Goal: Information Seeking & Learning: Compare options

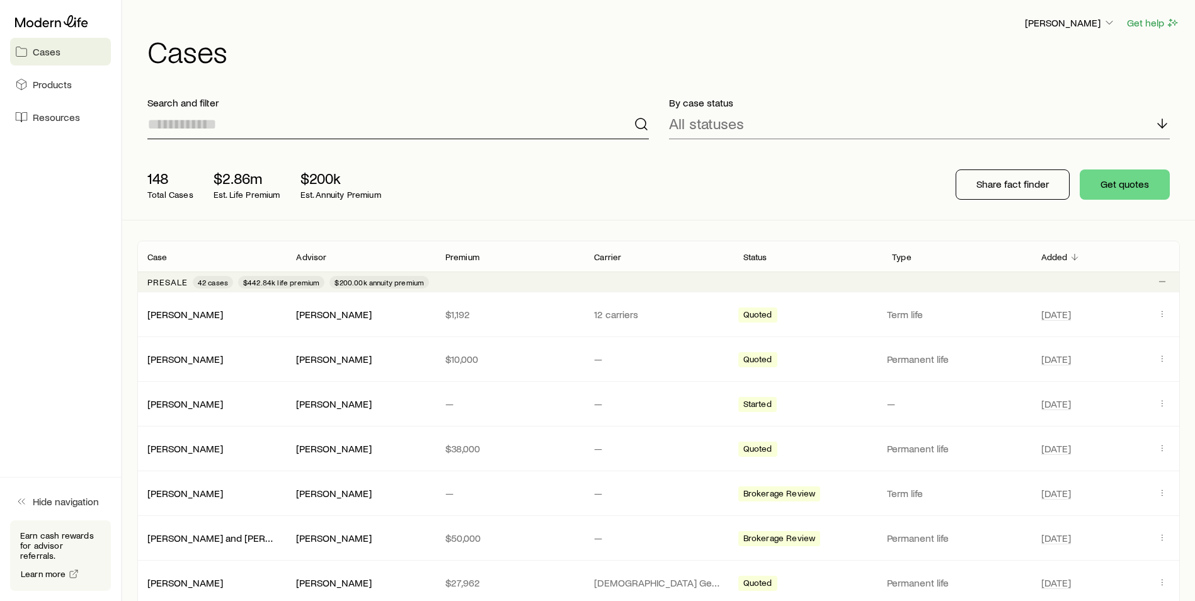
click at [214, 134] on input at bounding box center [397, 124] width 501 height 30
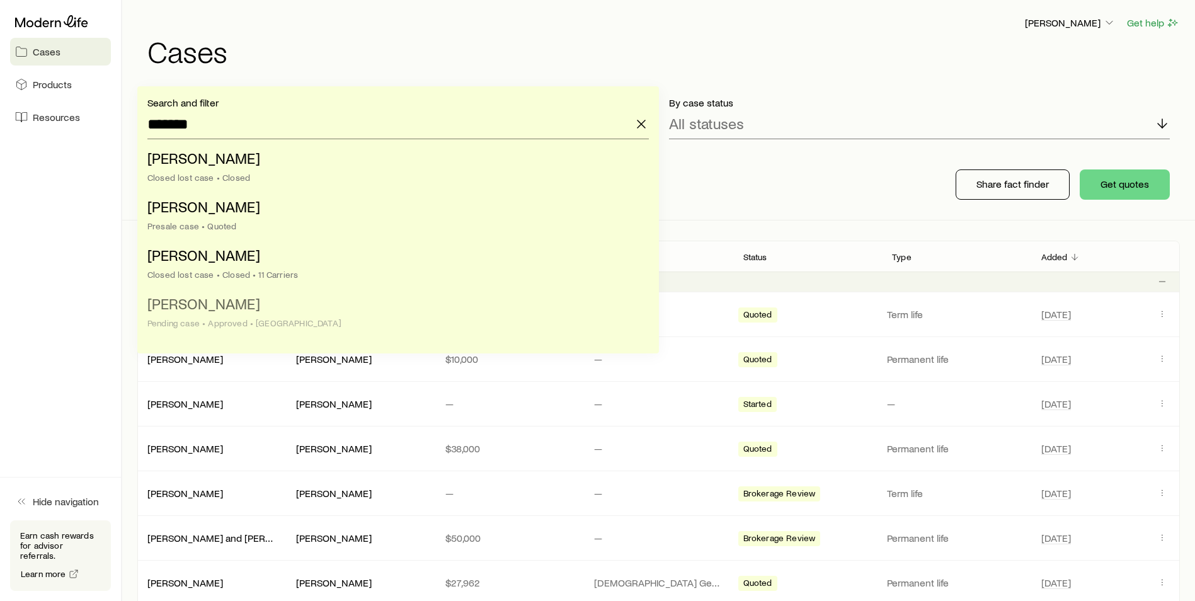
click at [188, 304] on span "[PERSON_NAME]" at bounding box center [203, 303] width 113 height 18
type input "**********"
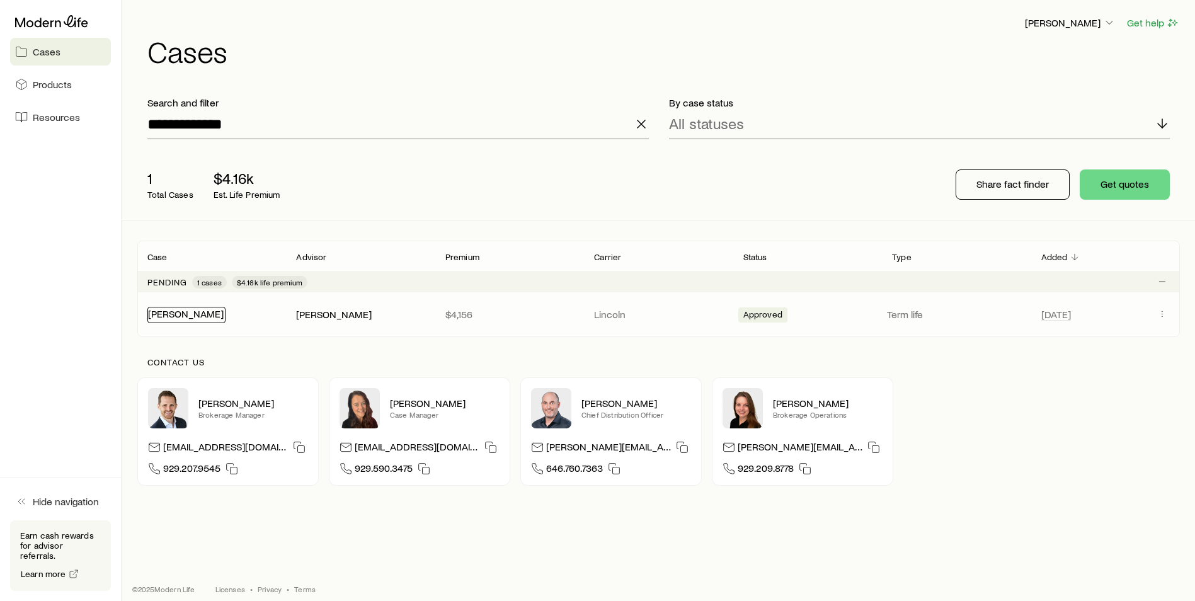
click at [185, 314] on link "[PERSON_NAME]" at bounding box center [186, 313] width 76 height 12
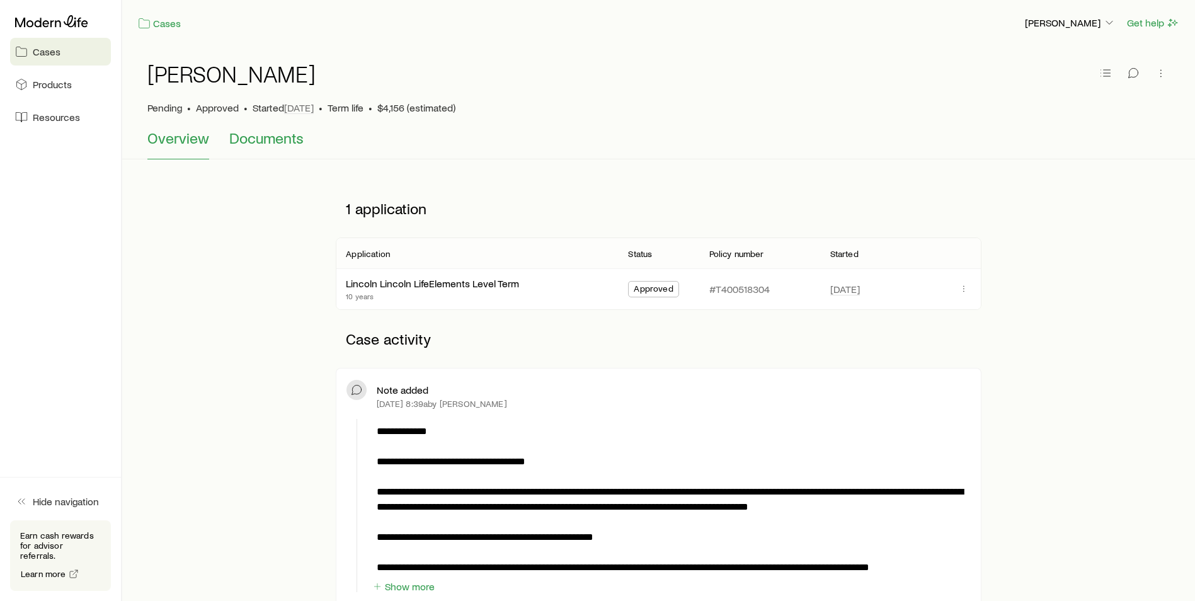
click at [262, 142] on span "Documents" at bounding box center [266, 138] width 74 height 18
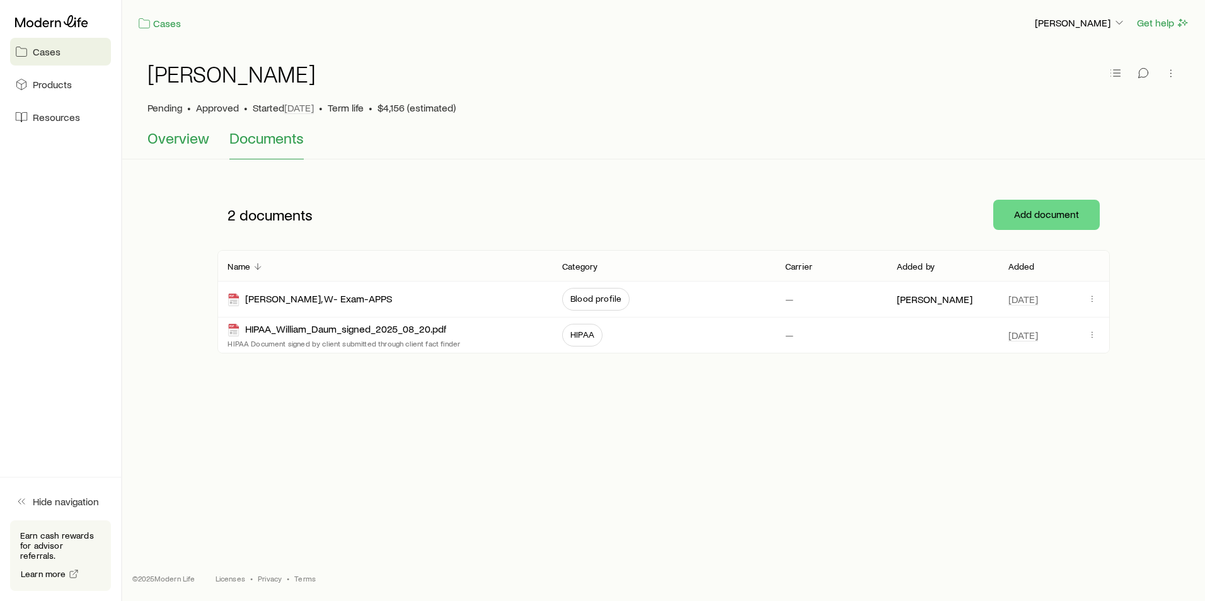
click at [158, 131] on span "Overview" at bounding box center [178, 138] width 62 height 18
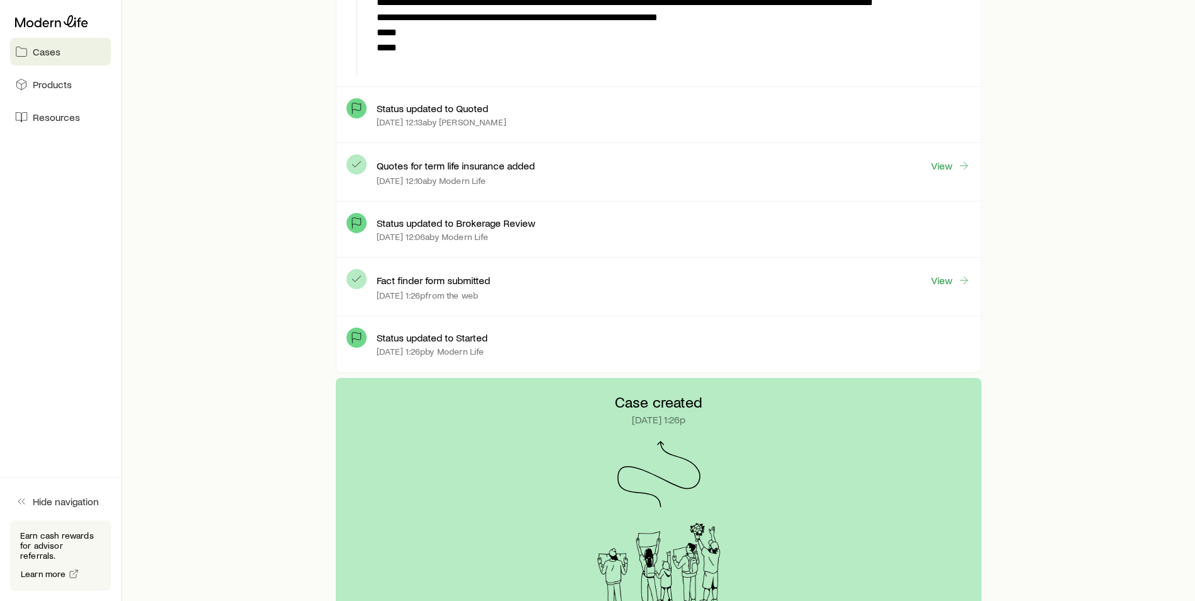
scroll to position [3402, 0]
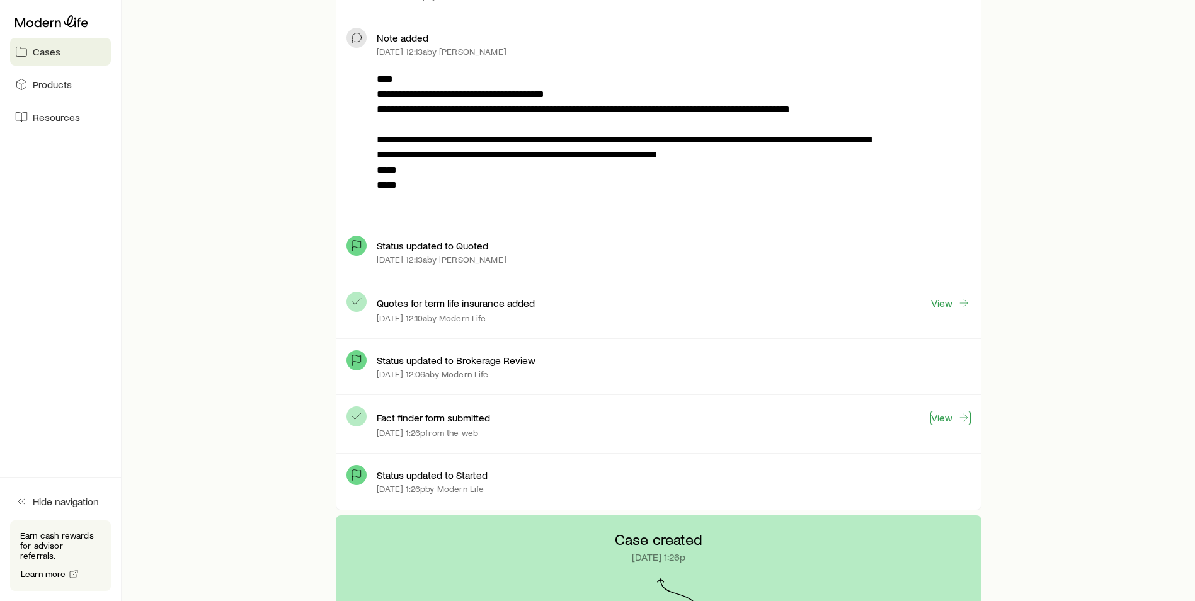
click at [951, 414] on link "View" at bounding box center [951, 418] width 40 height 14
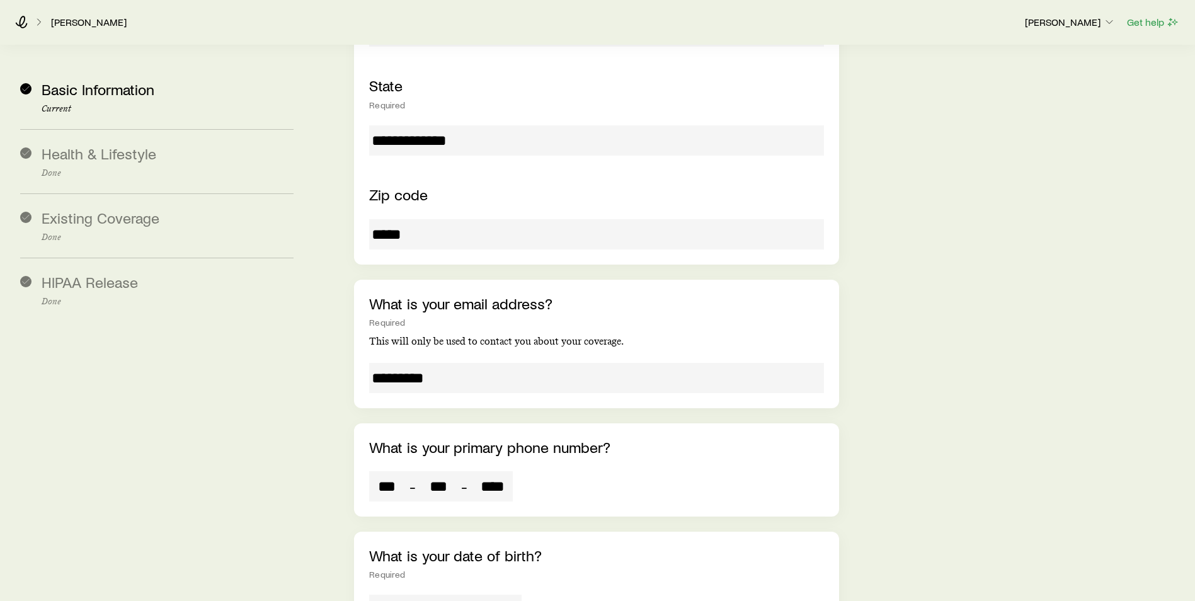
scroll to position [882, 0]
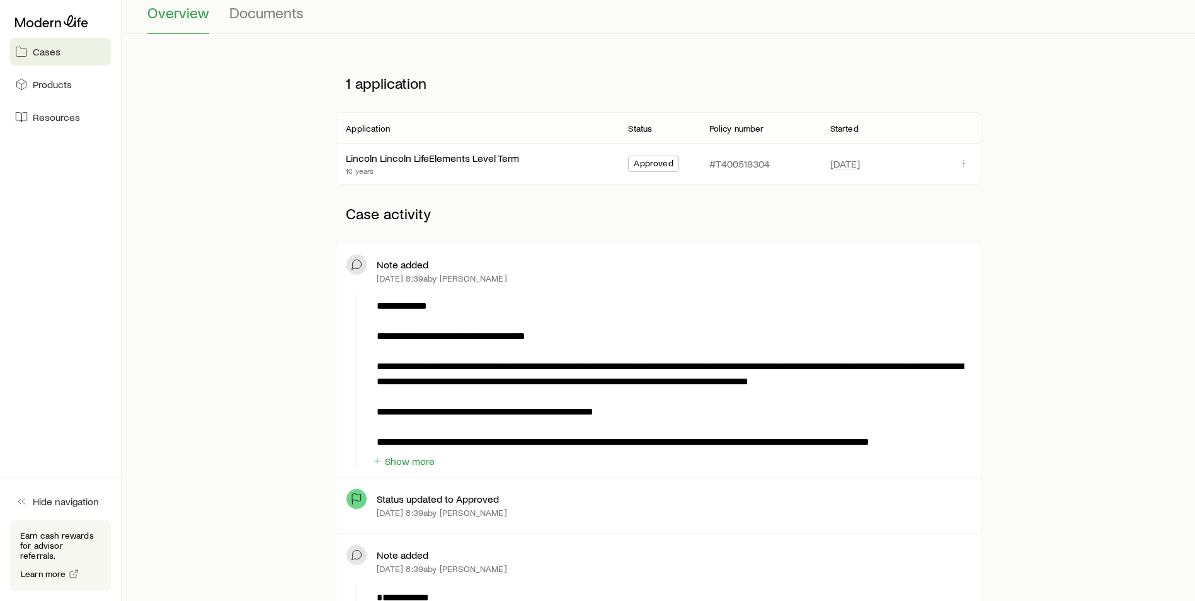
scroll to position [126, 0]
click at [404, 464] on button "Show more" at bounding box center [404, 461] width 64 height 12
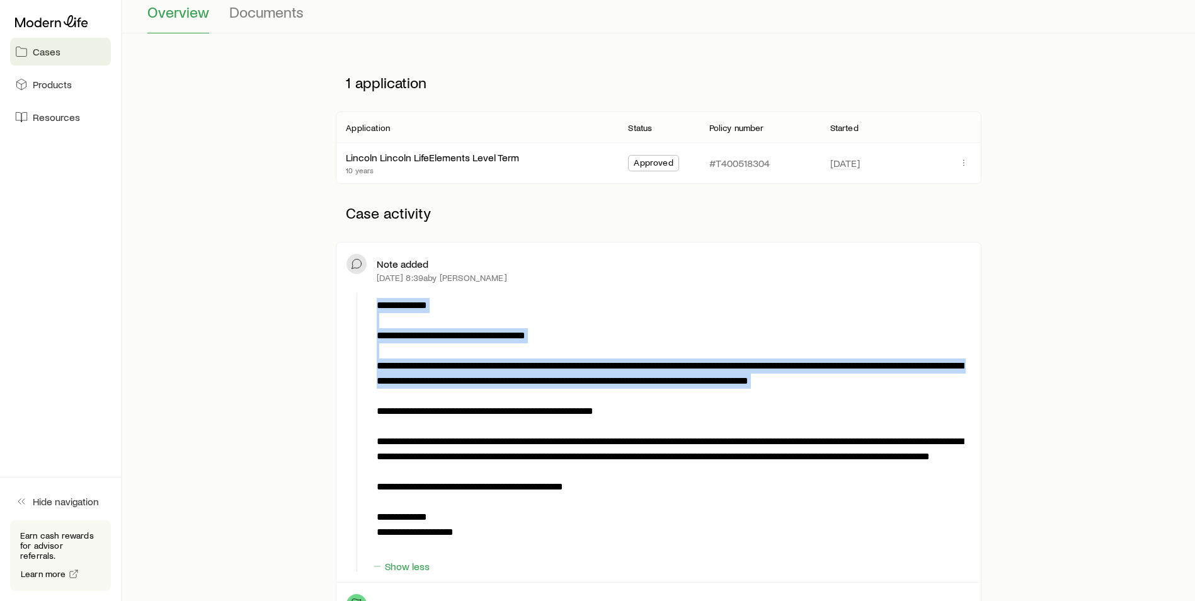
drag, startPoint x: 374, startPoint y: 358, endPoint x: 562, endPoint y: 391, distance: 191.1
click at [562, 391] on div "**********" at bounding box center [671, 427] width 599 height 268
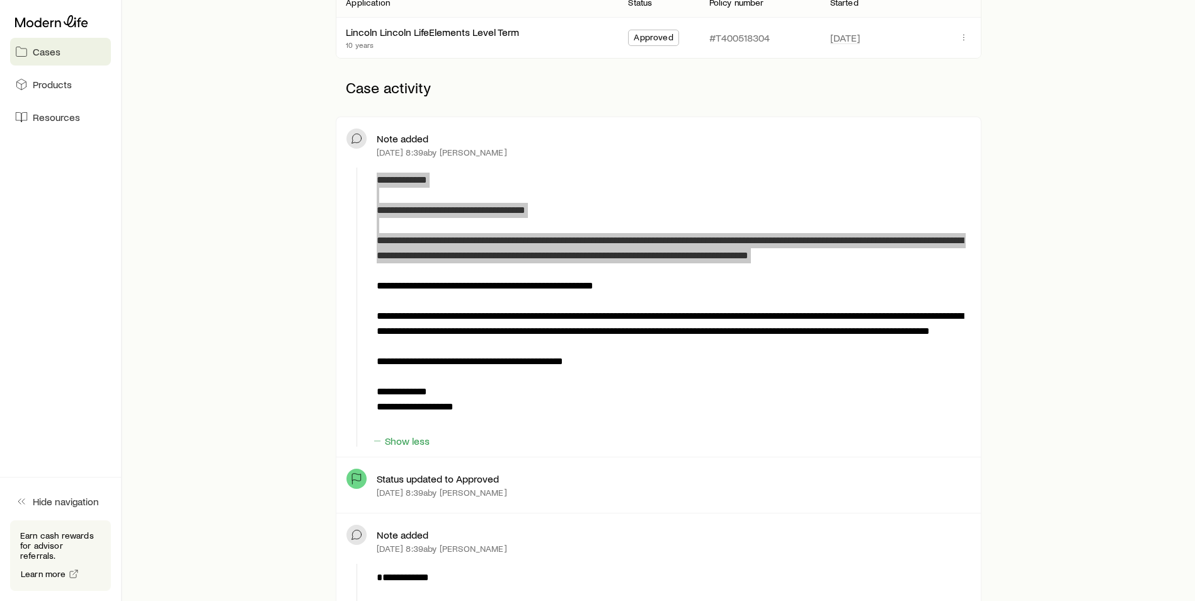
scroll to position [252, 0]
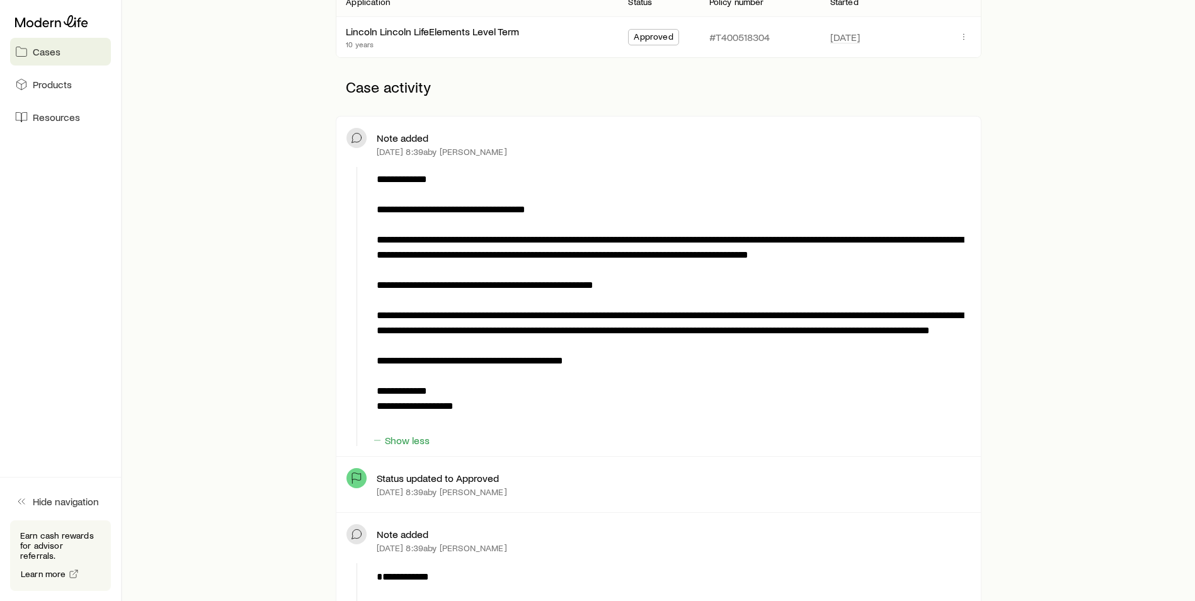
click at [637, 290] on p "**********" at bounding box center [671, 300] width 588 height 257
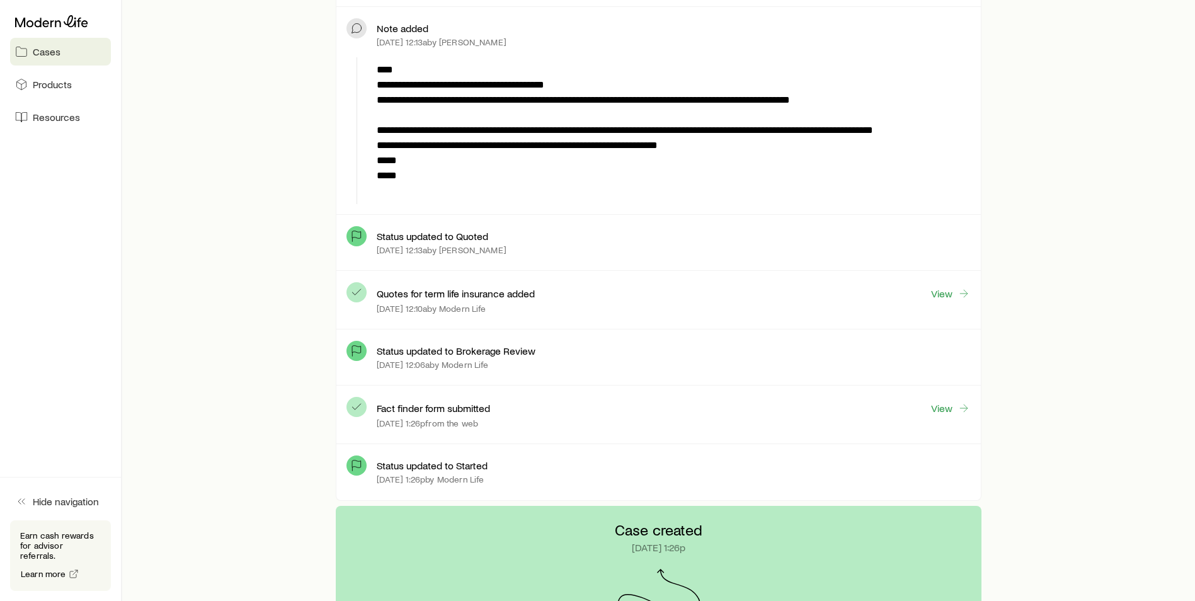
scroll to position [3528, 0]
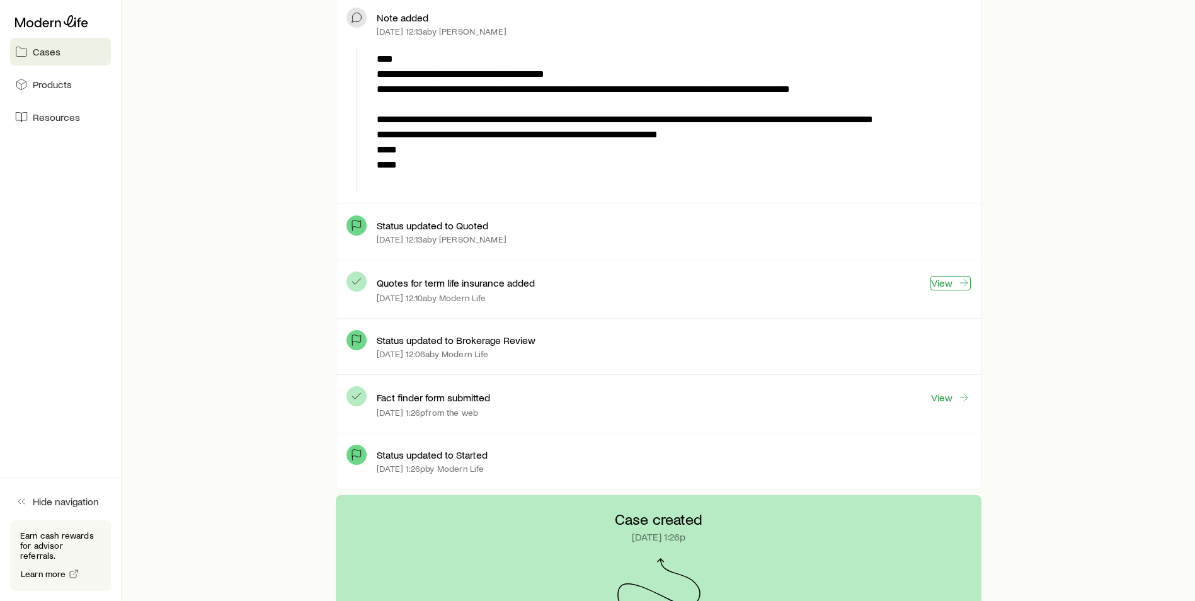
click at [931, 282] on link "View" at bounding box center [951, 283] width 40 height 14
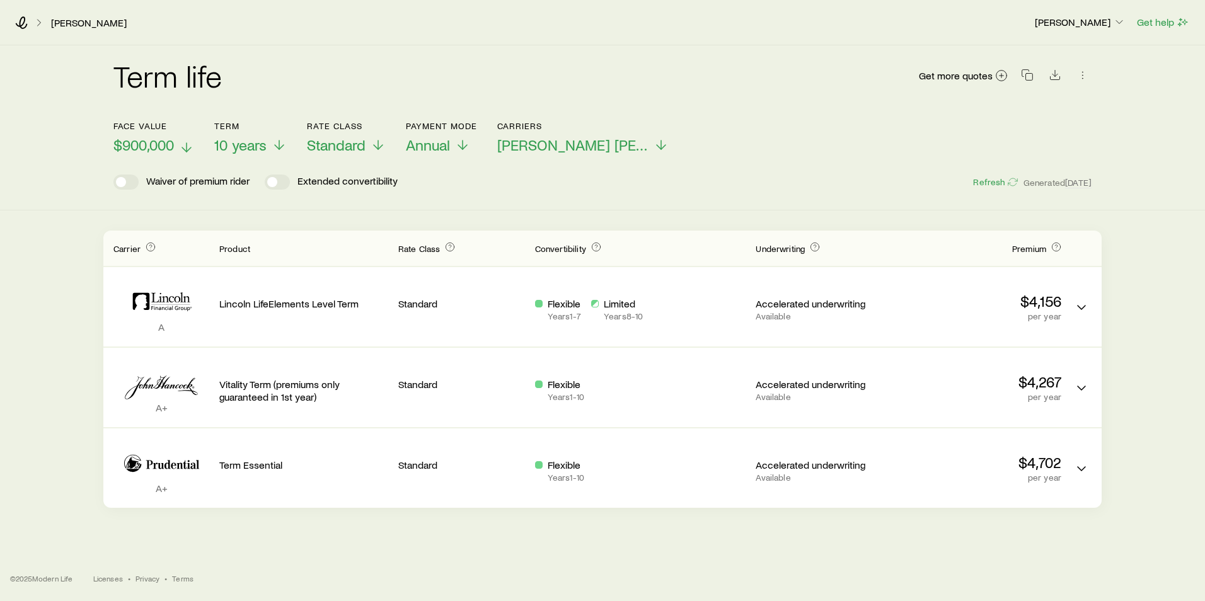
click at [185, 148] on icon at bounding box center [186, 147] width 15 height 15
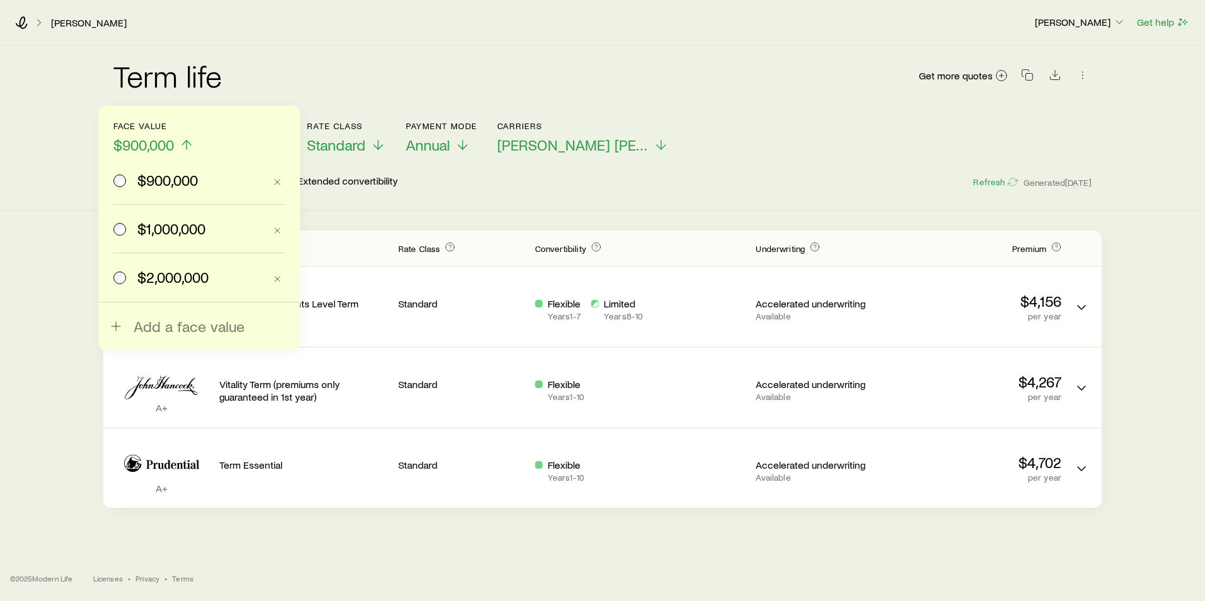
click at [170, 267] on label "$2,000,000" at bounding box center [188, 277] width 151 height 48
